Goal: Obtain resource: Download file/media

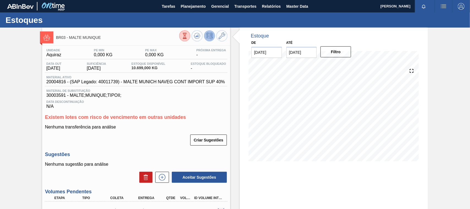
scroll to position [80, 0]
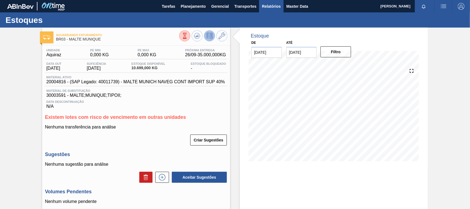
click at [271, 7] on span "Relatórios" at bounding box center [271, 6] width 19 height 7
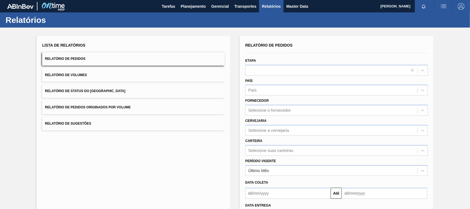
click at [118, 108] on span "Relatório de Pedidos Originados por Volume" at bounding box center [88, 107] width 86 height 4
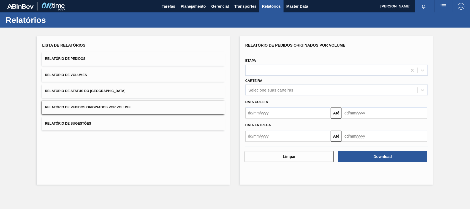
click at [271, 91] on div "Selecione suas carteiras" at bounding box center [270, 90] width 45 height 5
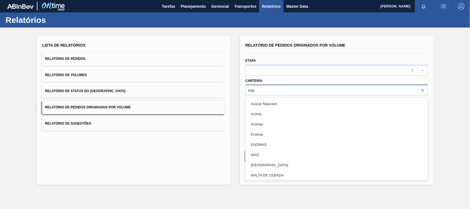
type input "mal"
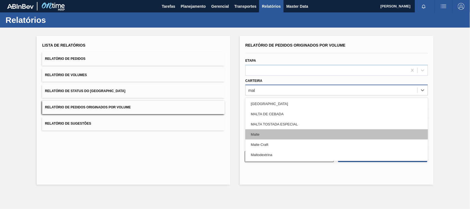
click at [258, 133] on div "Malte" at bounding box center [336, 134] width 182 height 10
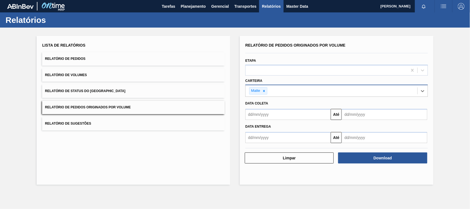
click at [269, 114] on input "text" at bounding box center [287, 114] width 85 height 11
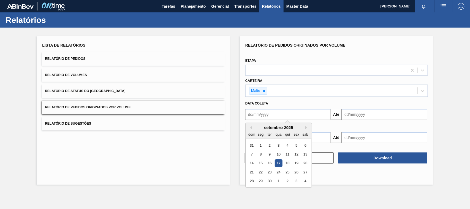
type input "01/01/2025"
click at [279, 143] on div "1" at bounding box center [278, 144] width 7 height 7
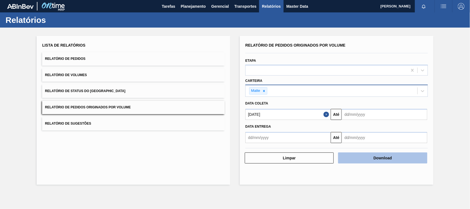
click at [372, 160] on button "Download" at bounding box center [382, 157] width 89 height 11
